Goal: Task Accomplishment & Management: Use online tool/utility

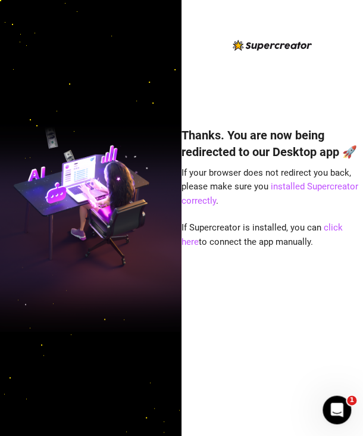
click at [34, 311] on img at bounding box center [91, 218] width 182 height 228
click at [338, 231] on link "click here" at bounding box center [262, 234] width 161 height 25
click at [334, 227] on link "click here" at bounding box center [262, 234] width 161 height 25
click at [339, 228] on link "click here" at bounding box center [262, 234] width 161 height 25
click at [332, 226] on link "click here" at bounding box center [262, 234] width 161 height 25
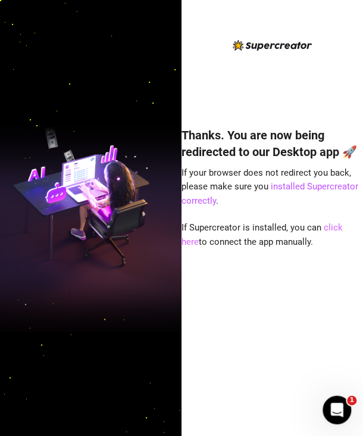
click at [338, 226] on link "click here" at bounding box center [262, 234] width 161 height 25
